Goal: Task Accomplishment & Management: Manage account settings

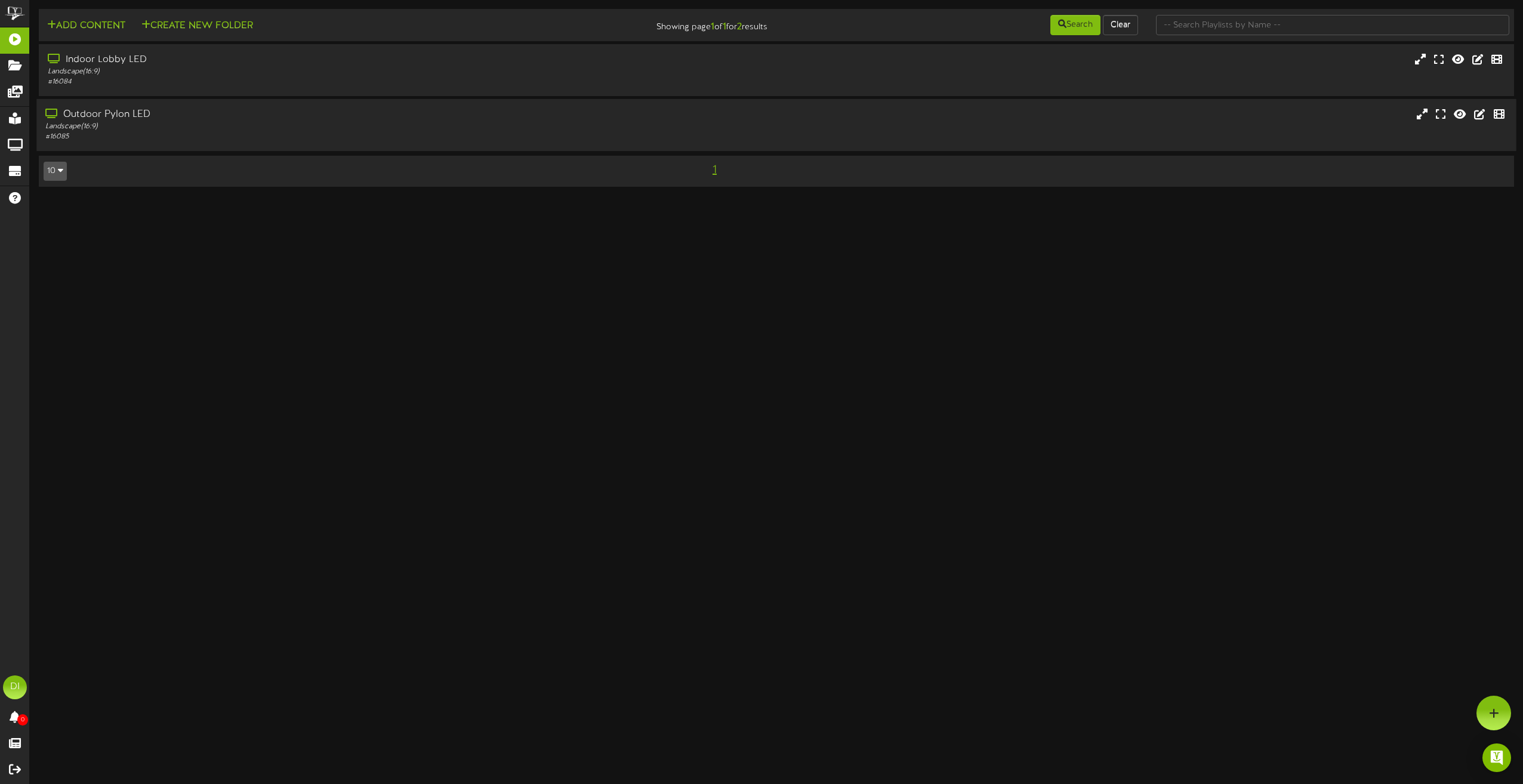
click at [213, 137] on div "# 16085" at bounding box center [345, 137] width 599 height 10
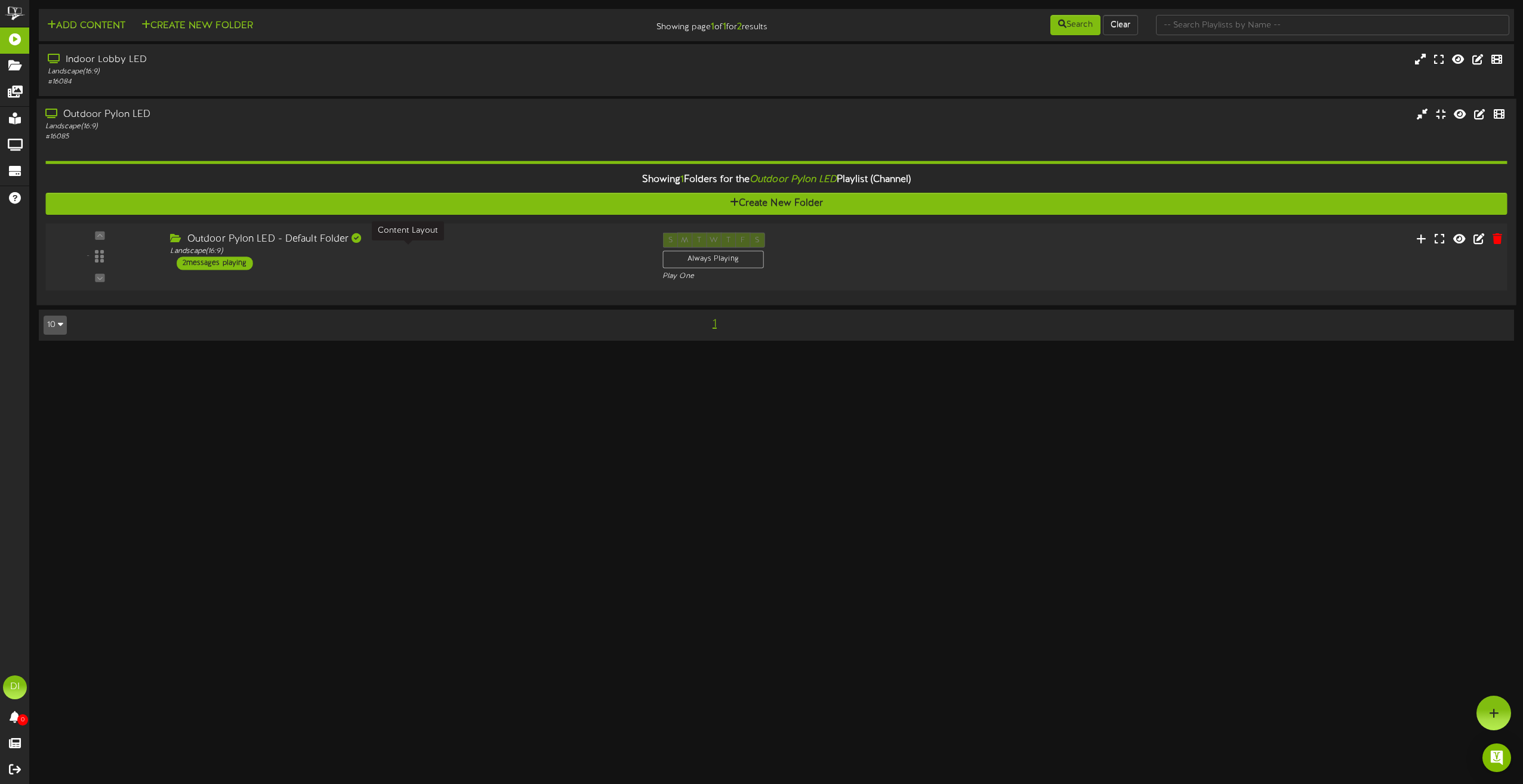
click at [485, 249] on div "Landscape ( 16:9 )" at bounding box center [407, 252] width 474 height 10
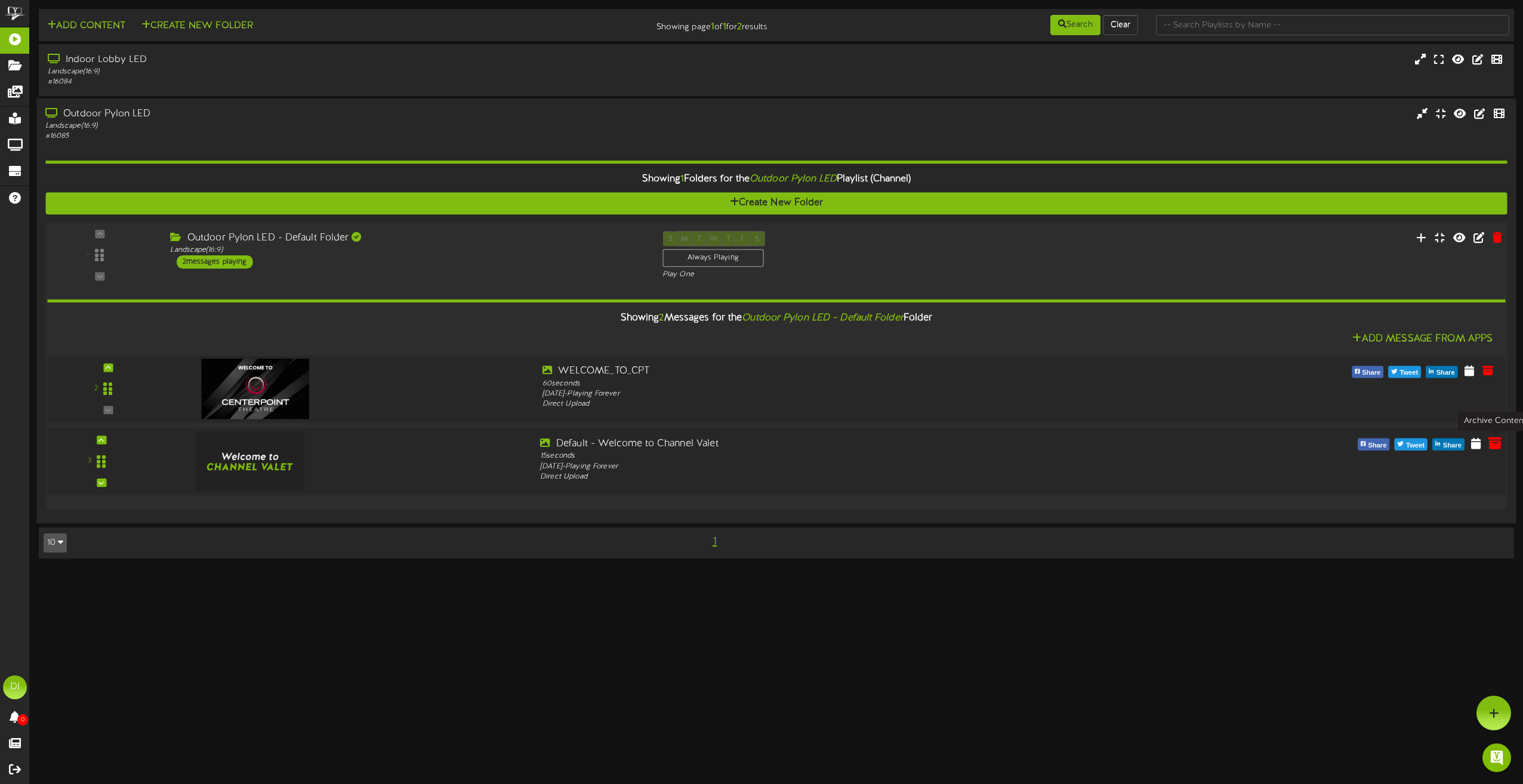
click at [1500, 444] on icon at bounding box center [1495, 442] width 13 height 13
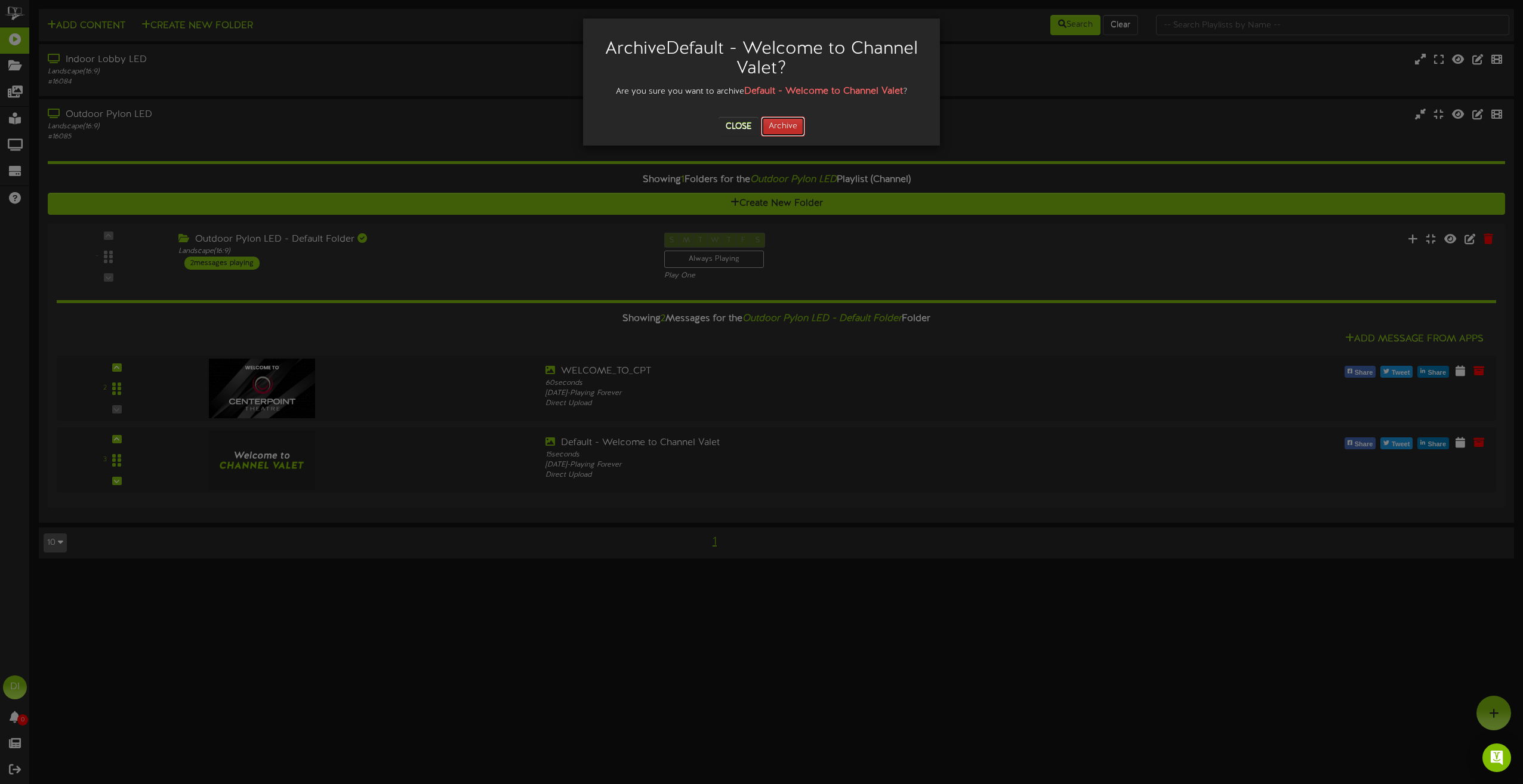
click at [797, 133] on button "Archive" at bounding box center [783, 126] width 44 height 21
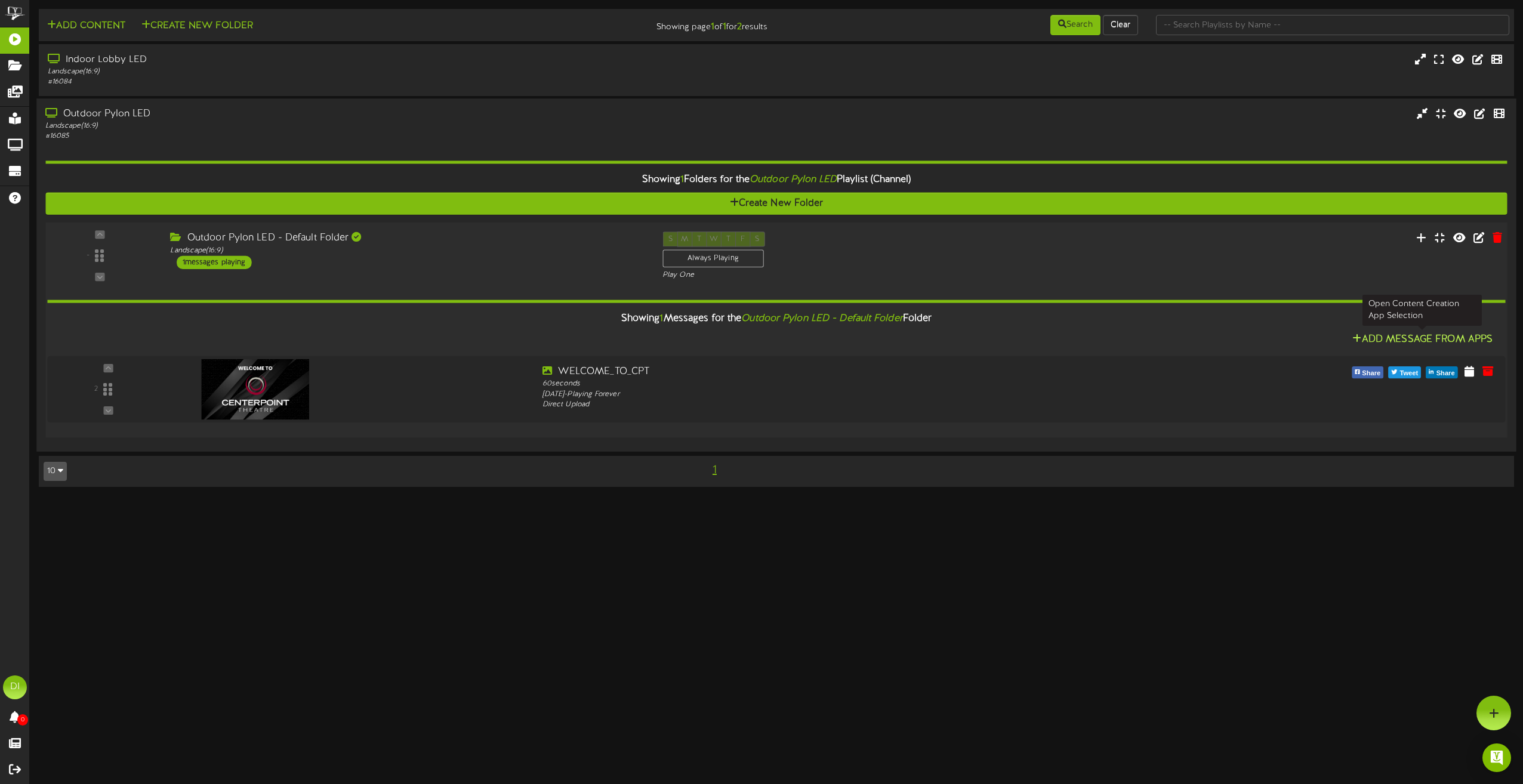
click at [1437, 336] on button "Add Message From Apps" at bounding box center [1423, 340] width 148 height 15
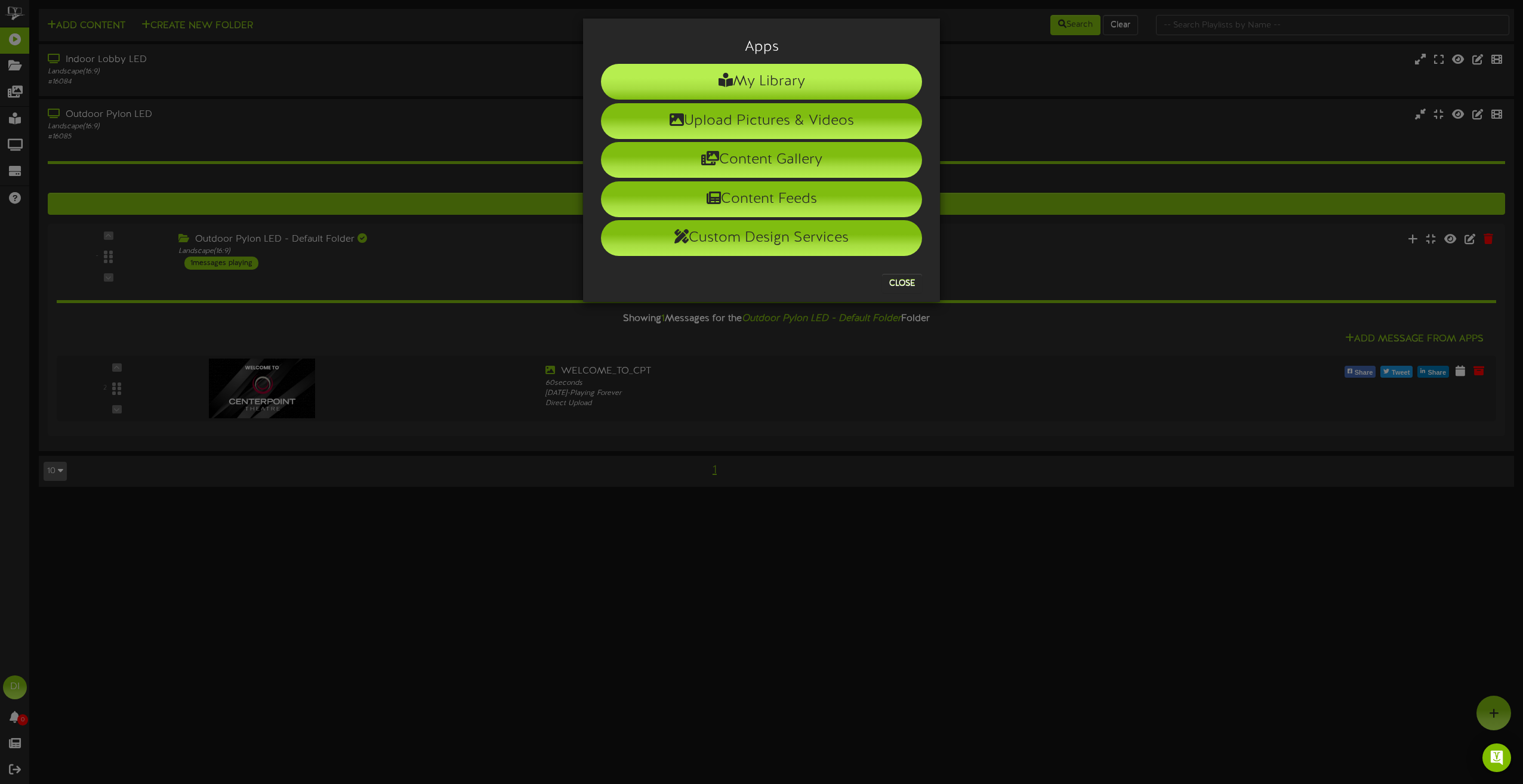
click at [779, 84] on li "My Library" at bounding box center [762, 81] width 321 height 36
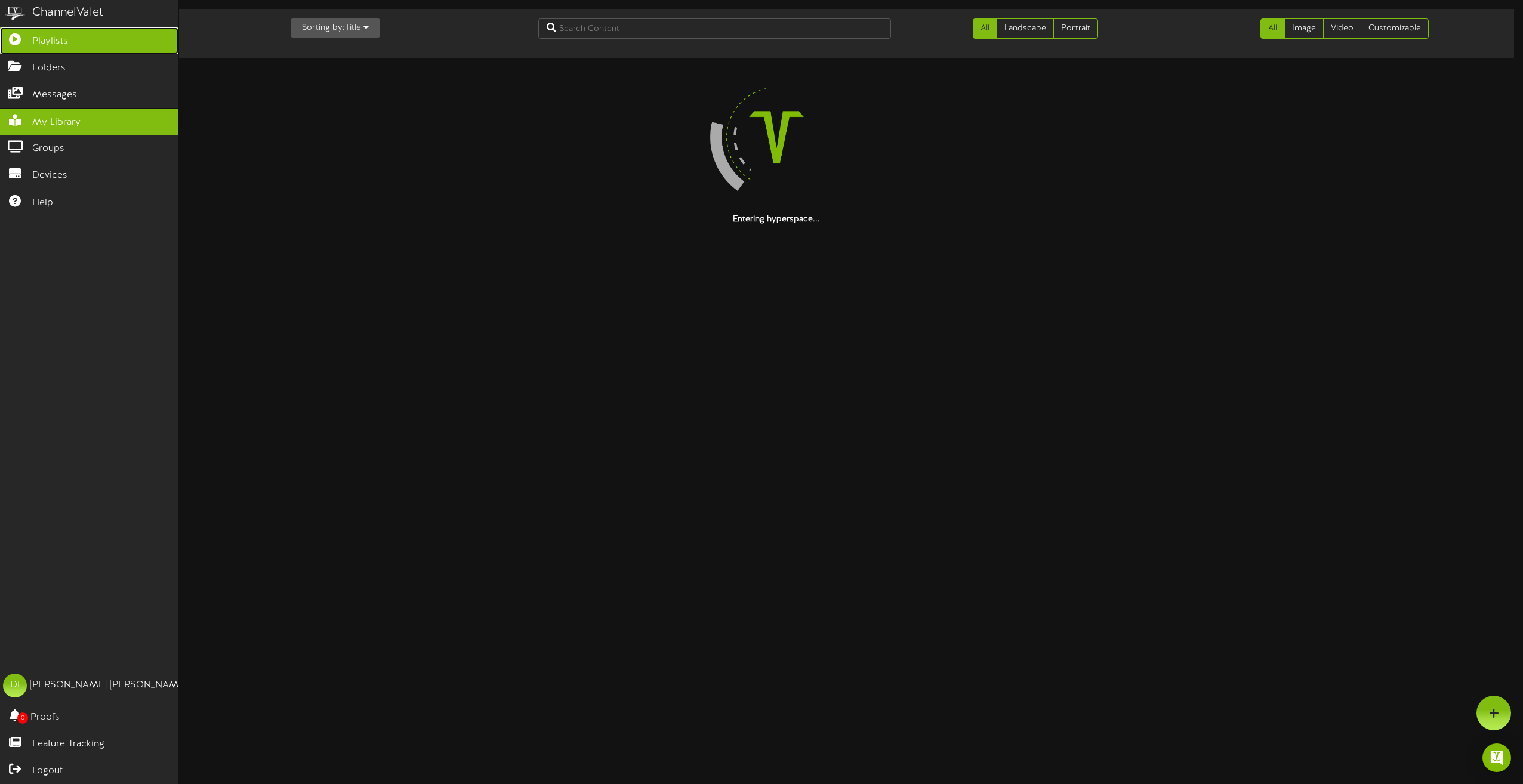
click at [14, 33] on icon at bounding box center [15, 38] width 30 height 9
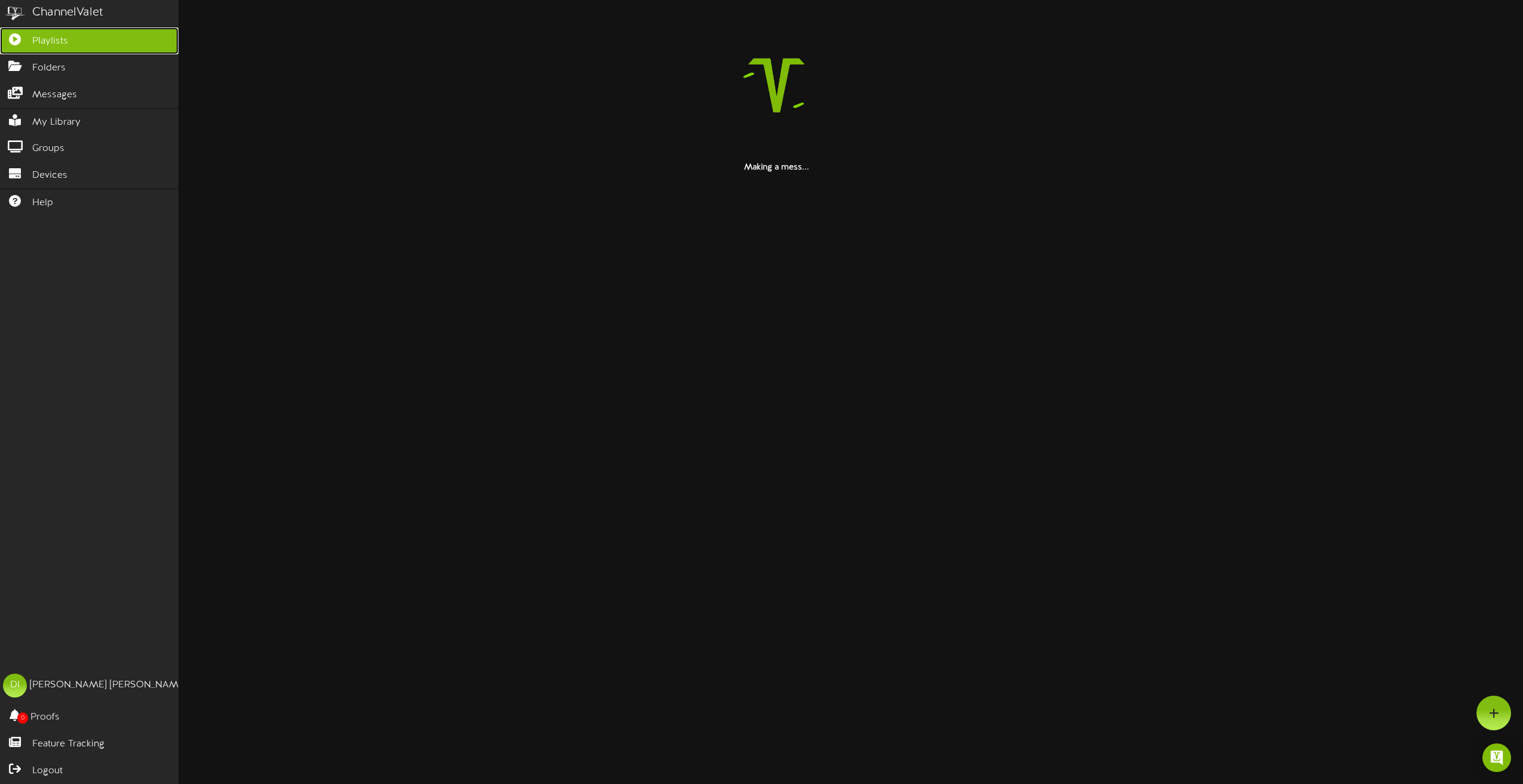
click at [63, 42] on span "Playlists" at bounding box center [50, 42] width 36 height 14
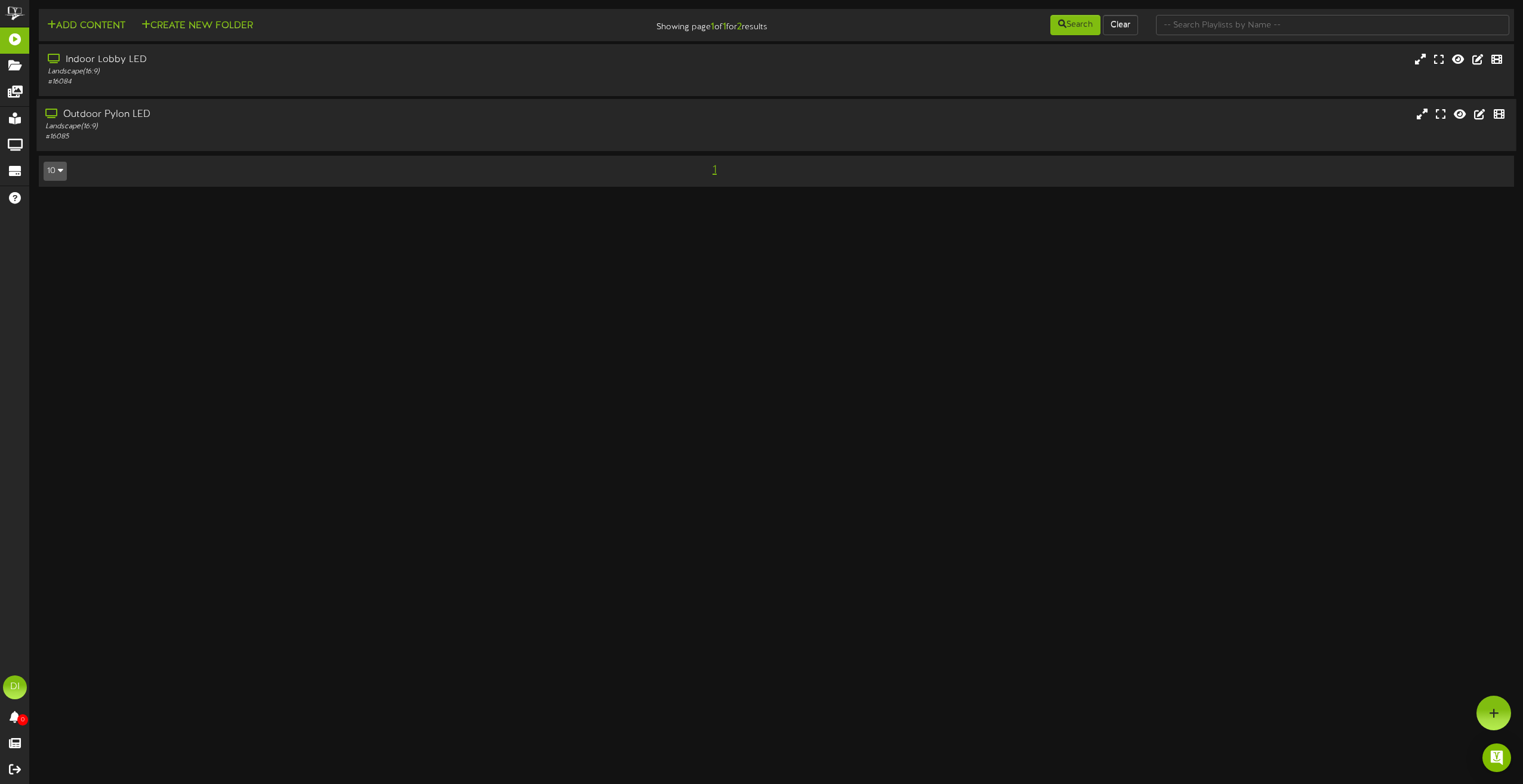
click at [237, 116] on div "Outdoor Pylon LED" at bounding box center [345, 115] width 599 height 14
